Goal: Find specific page/section: Find specific page/section

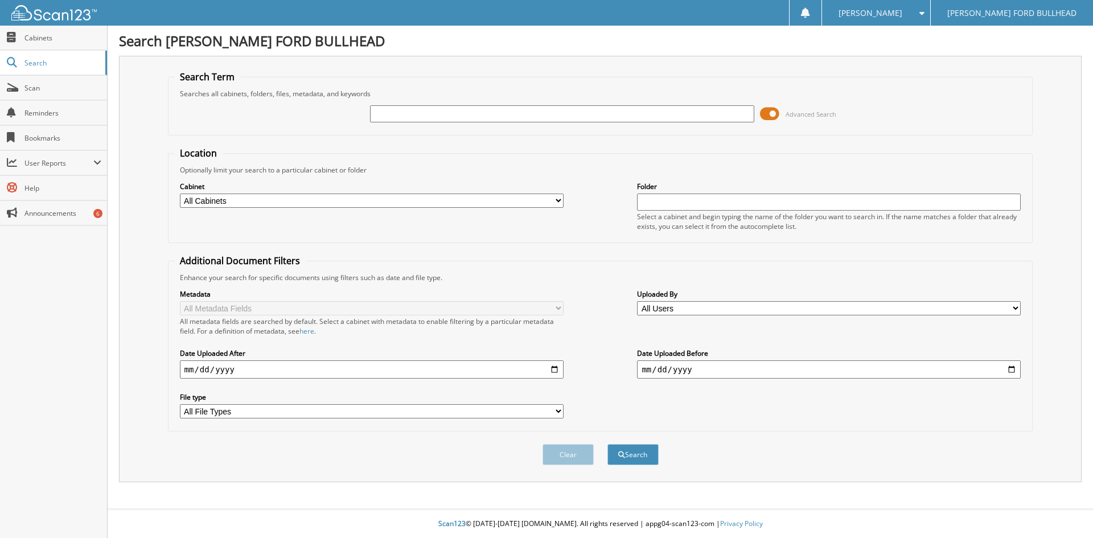
click at [632, 109] on input "text" at bounding box center [562, 113] width 384 height 17
type input "b40467"
click at [631, 453] on button "Search" at bounding box center [632, 454] width 51 height 21
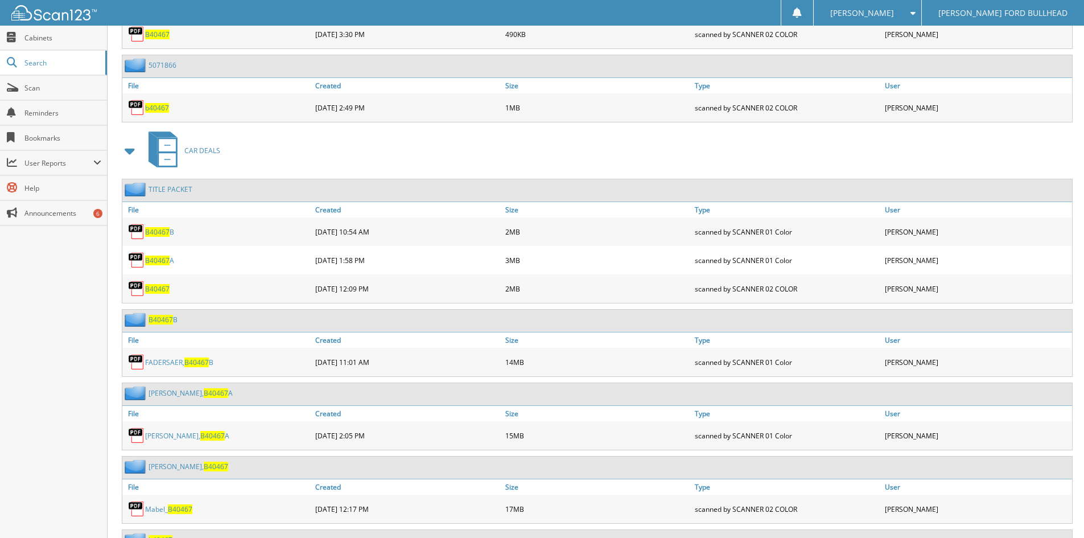
scroll to position [924, 0]
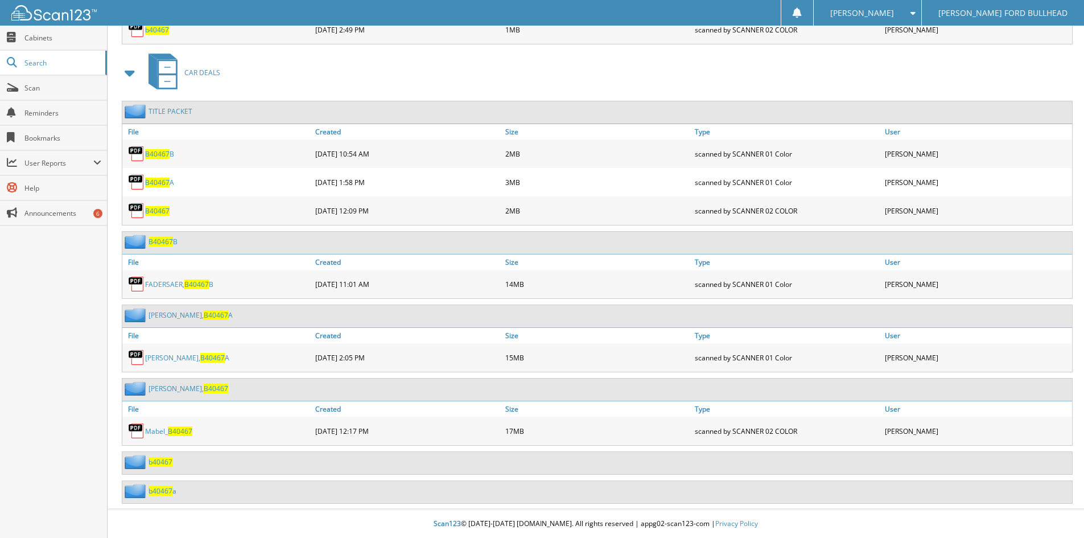
click at [162, 432] on link "Mabel_ B40467" at bounding box center [168, 431] width 47 height 10
